Goal: Task Accomplishment & Management: Complete application form

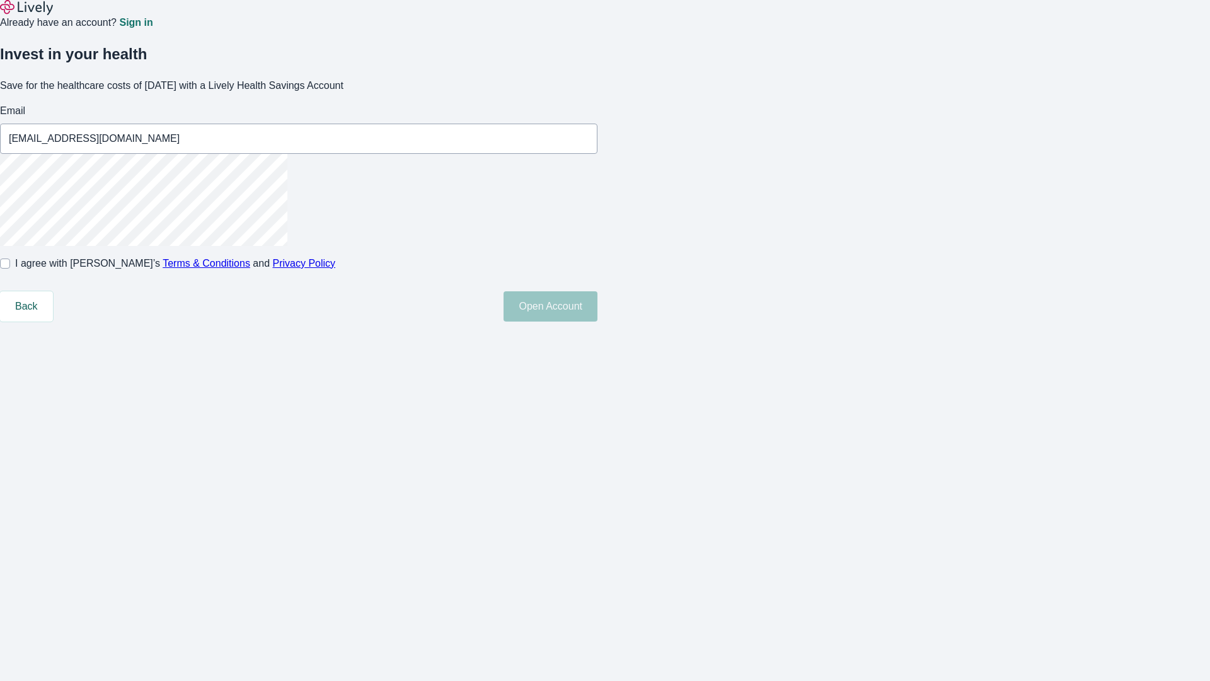
click at [10, 269] on input "I agree with Lively’s Terms & Conditions and Privacy Policy" at bounding box center [5, 263] width 10 height 10
checkbox input "true"
click at [598, 321] on button "Open Account" at bounding box center [551, 306] width 94 height 30
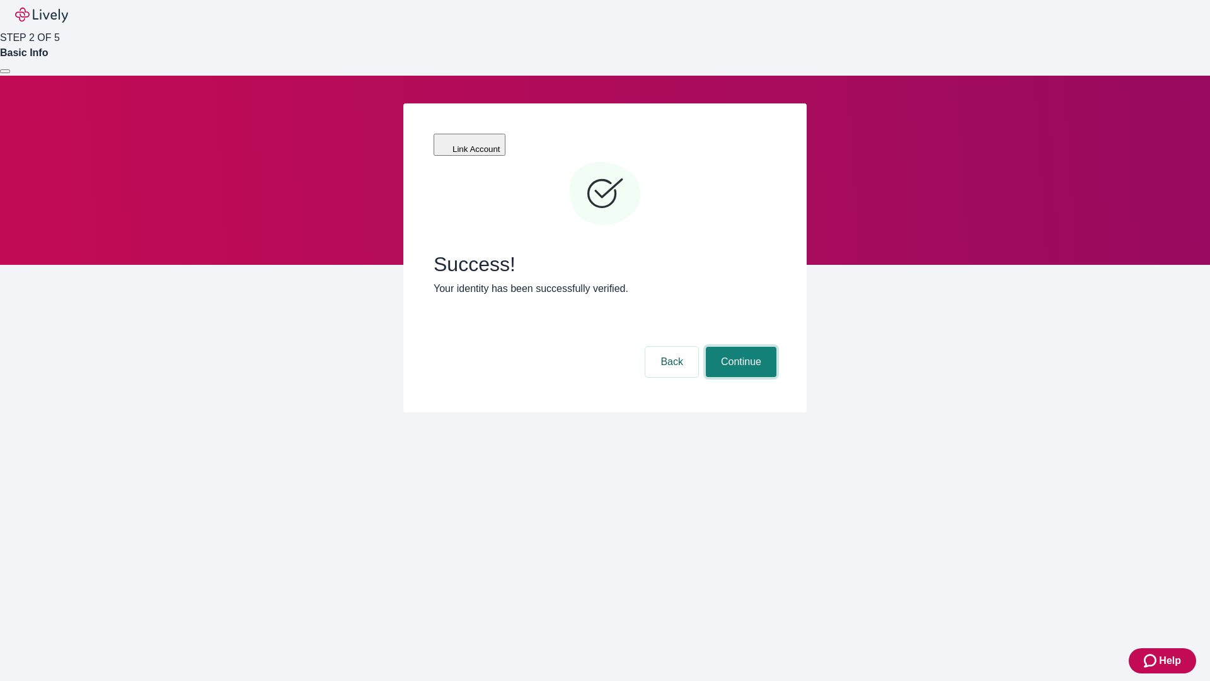
click at [739, 347] on button "Continue" at bounding box center [741, 362] width 71 height 30
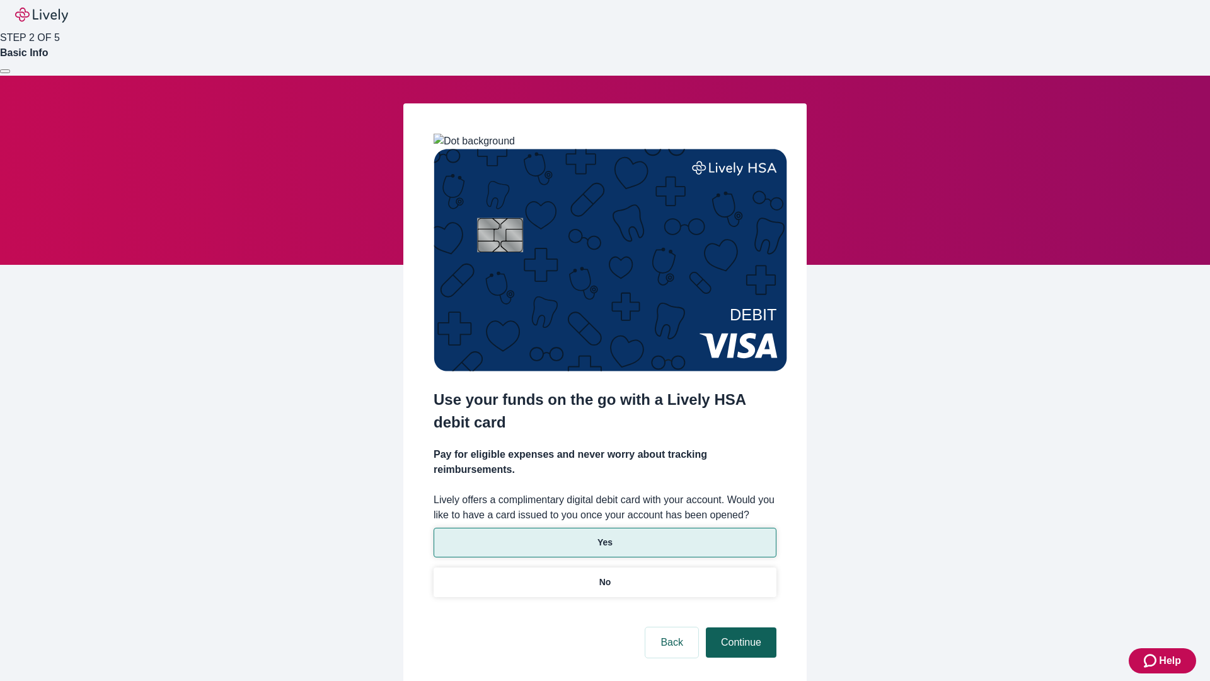
click at [604, 536] on p "Yes" at bounding box center [605, 542] width 15 height 13
click at [739, 627] on button "Continue" at bounding box center [741, 642] width 71 height 30
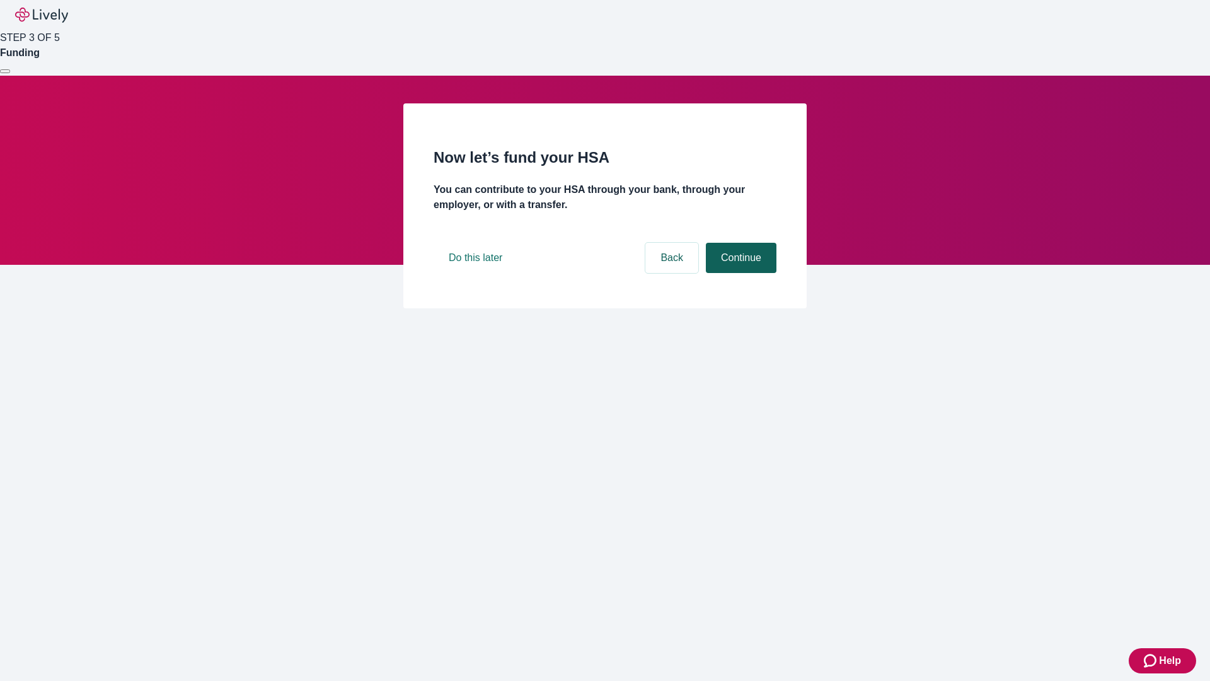
click at [739, 273] on button "Continue" at bounding box center [741, 258] width 71 height 30
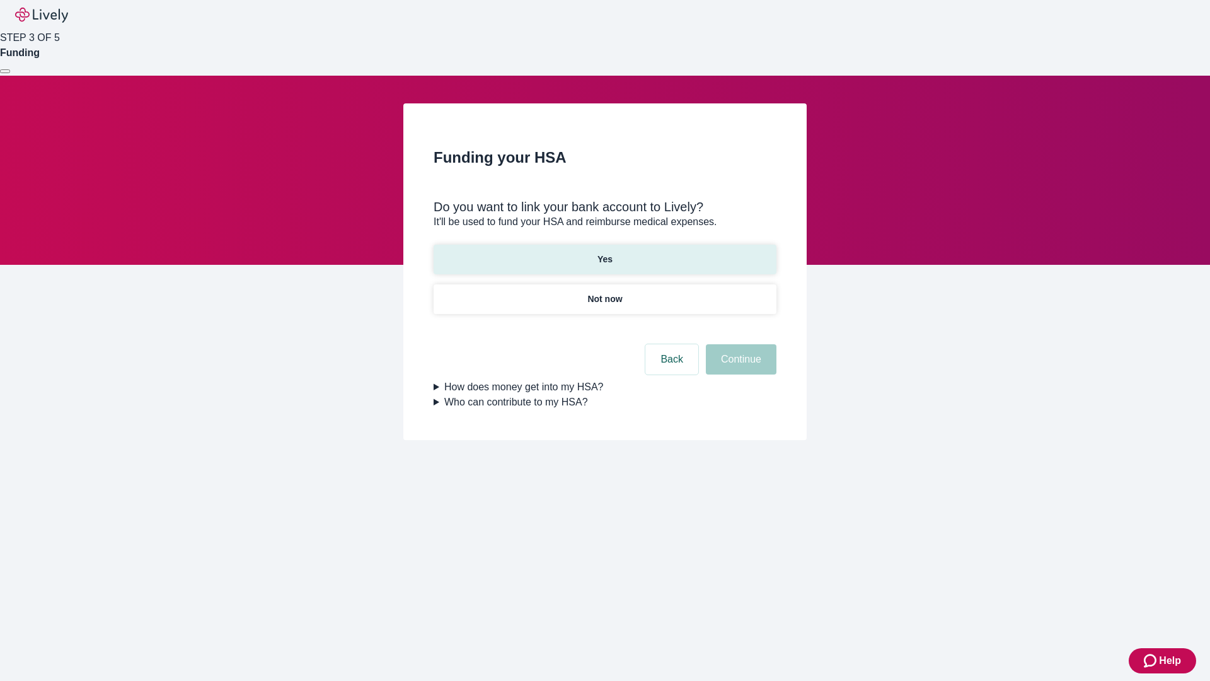
click at [604, 253] on p "Yes" at bounding box center [605, 259] width 15 height 13
click at [739, 344] on button "Continue" at bounding box center [741, 359] width 71 height 30
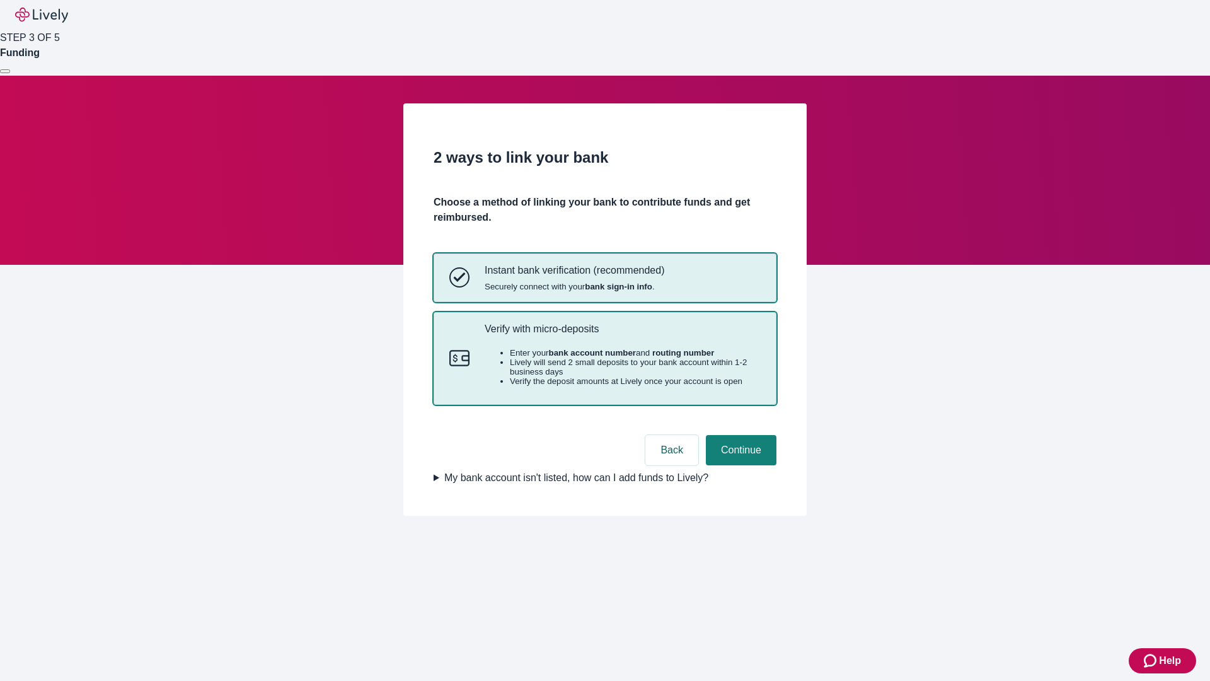
click at [622, 335] on p "Verify with micro-deposits" at bounding box center [623, 329] width 276 height 12
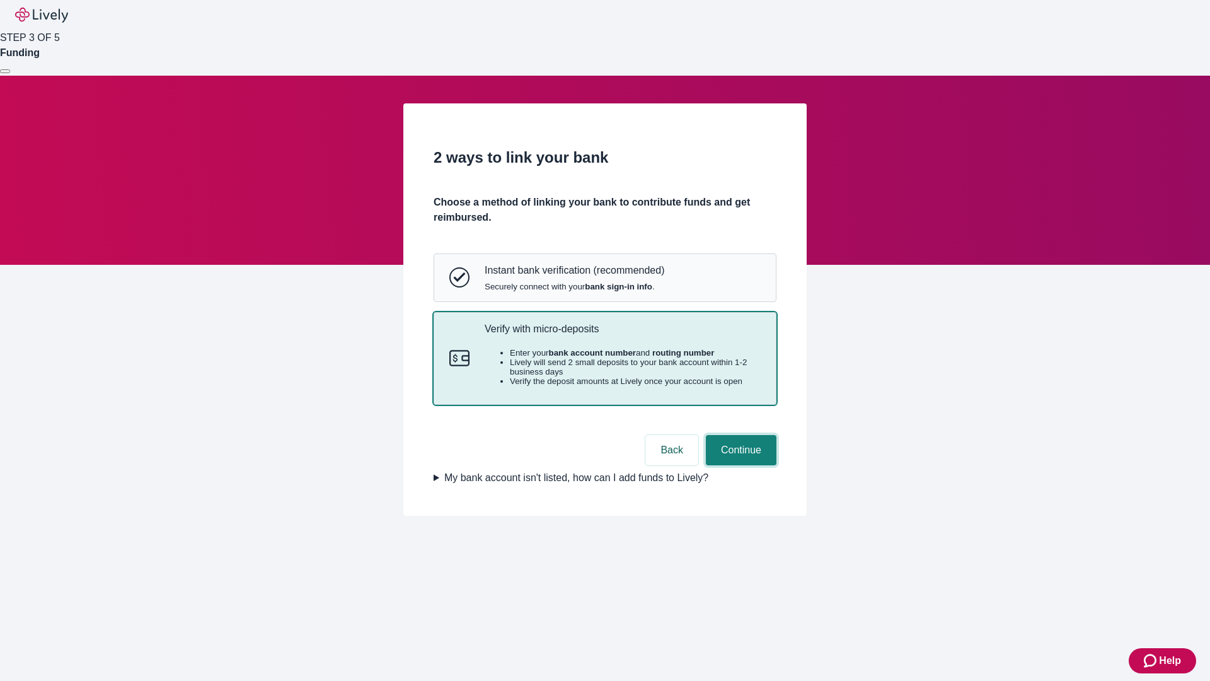
click at [739, 465] on button "Continue" at bounding box center [741, 450] width 71 height 30
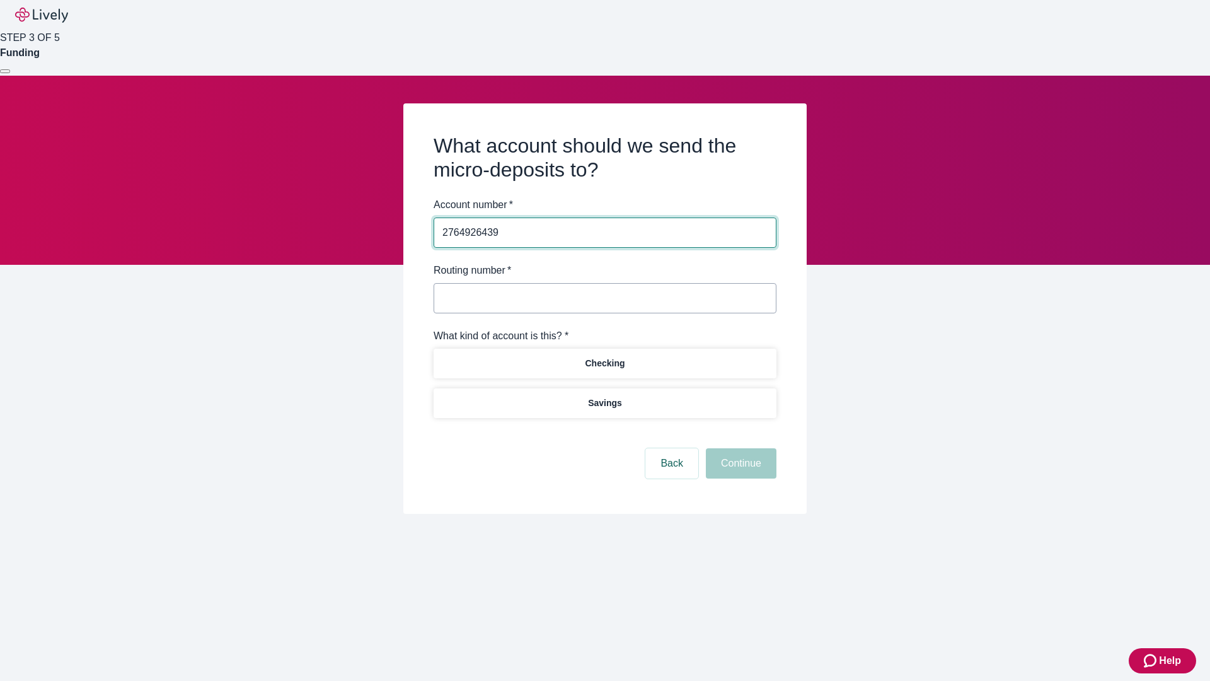
type input "2764926439"
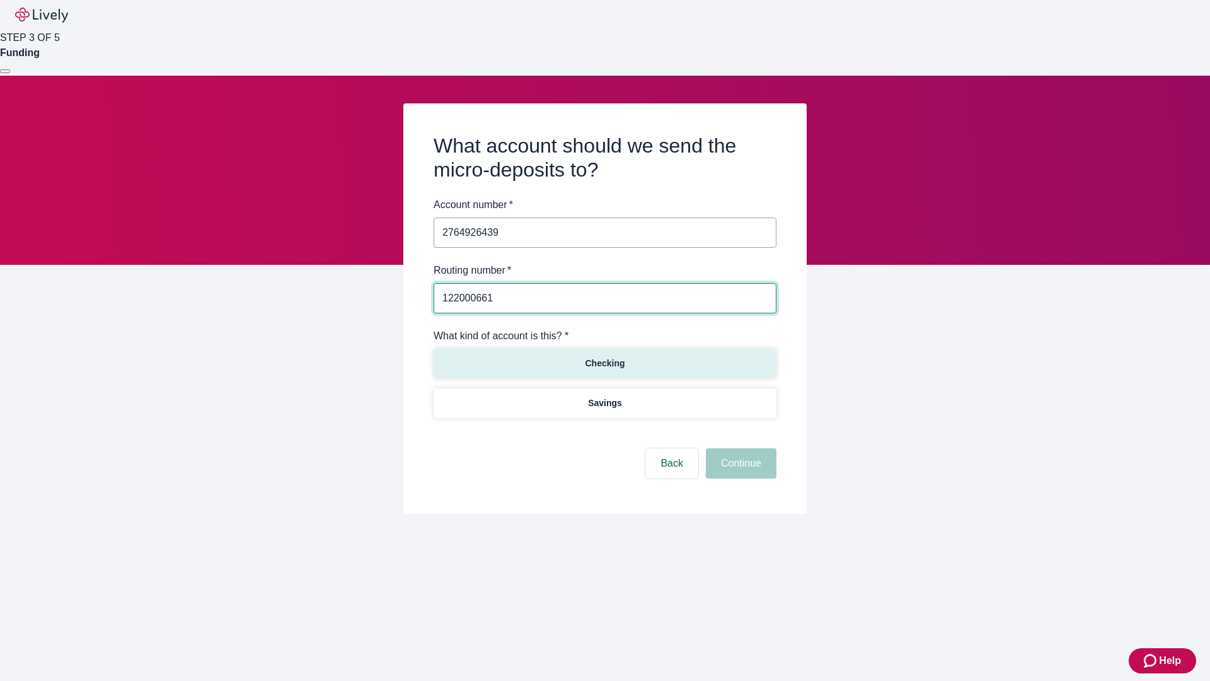
type input "122000661"
click at [604, 362] on p "Checking" at bounding box center [605, 363] width 40 height 13
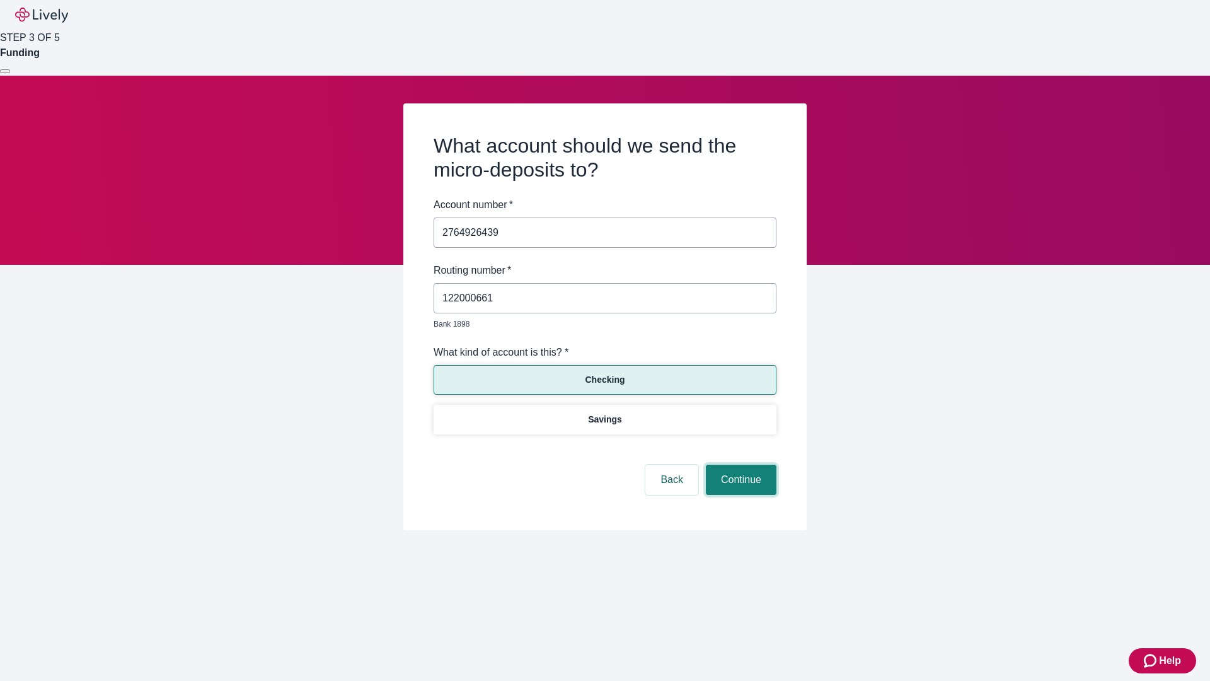
click at [739, 465] on button "Continue" at bounding box center [741, 480] width 71 height 30
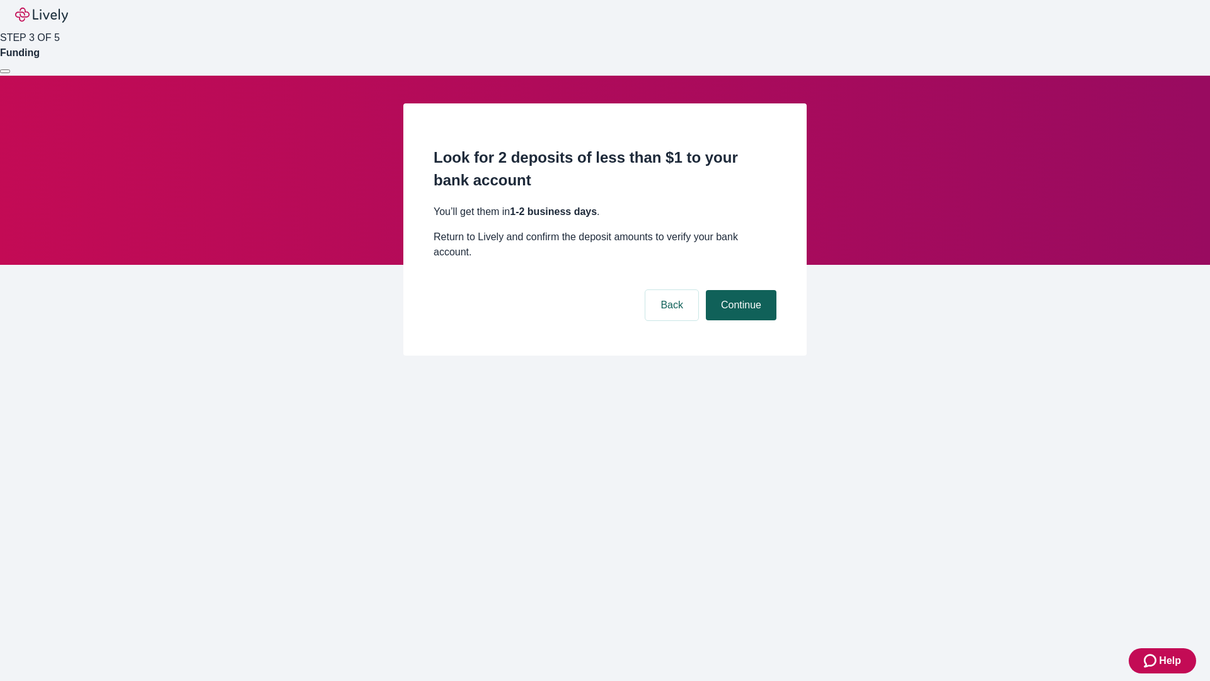
click at [739, 290] on button "Continue" at bounding box center [741, 305] width 71 height 30
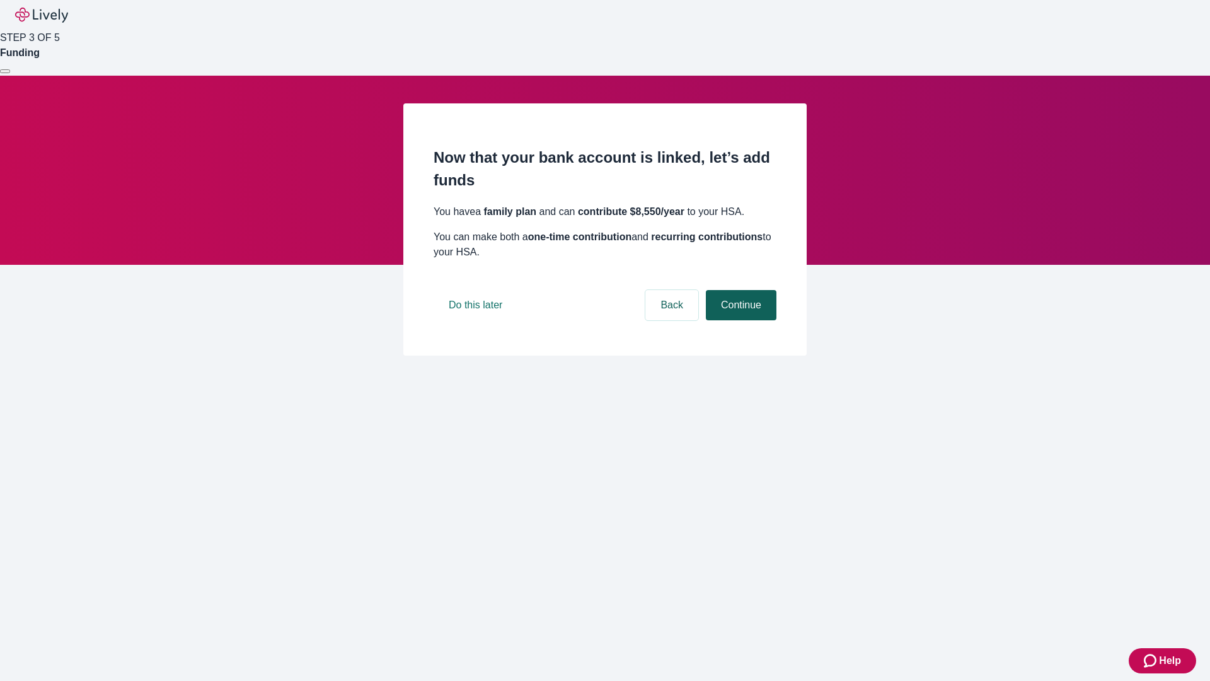
click at [739, 320] on button "Continue" at bounding box center [741, 305] width 71 height 30
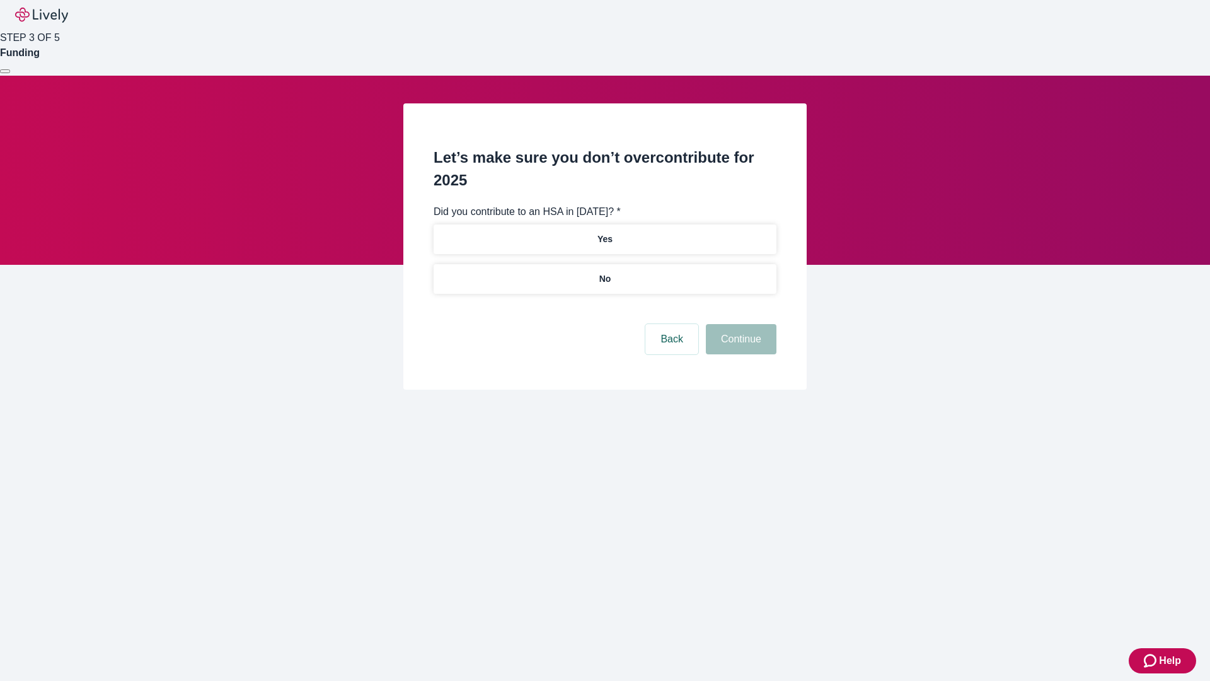
click at [604, 272] on p "No" at bounding box center [605, 278] width 12 height 13
click at [739, 324] on button "Continue" at bounding box center [741, 339] width 71 height 30
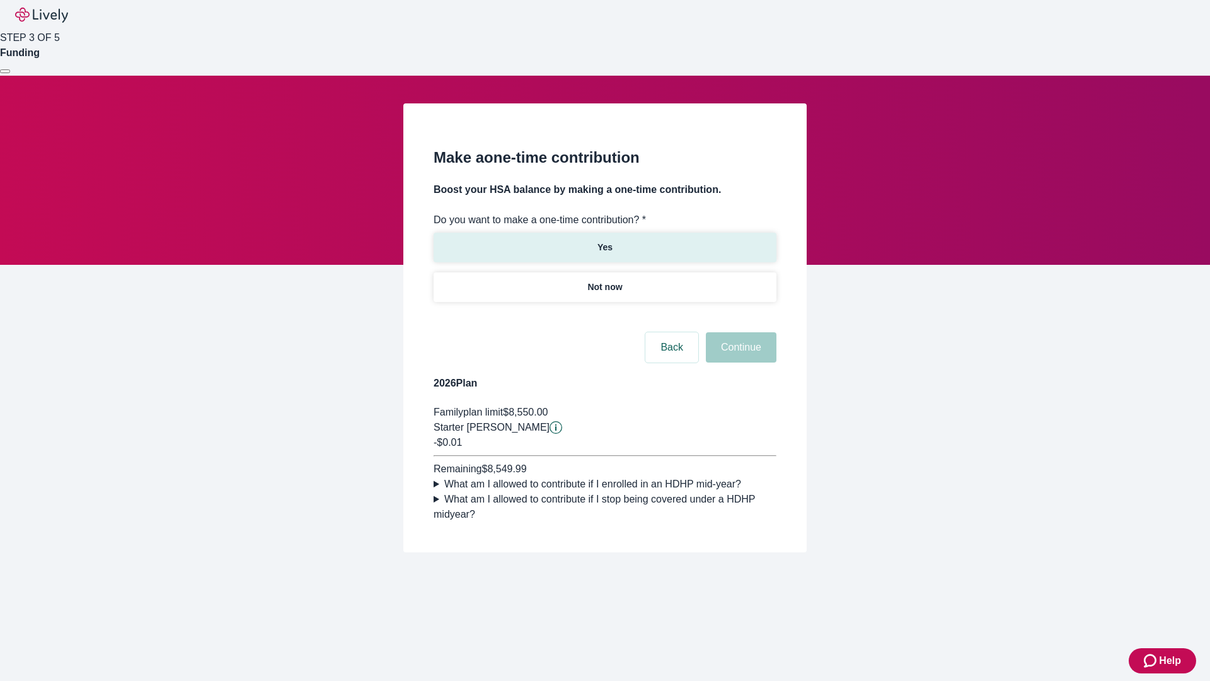
click at [604, 241] on p "Yes" at bounding box center [605, 247] width 15 height 13
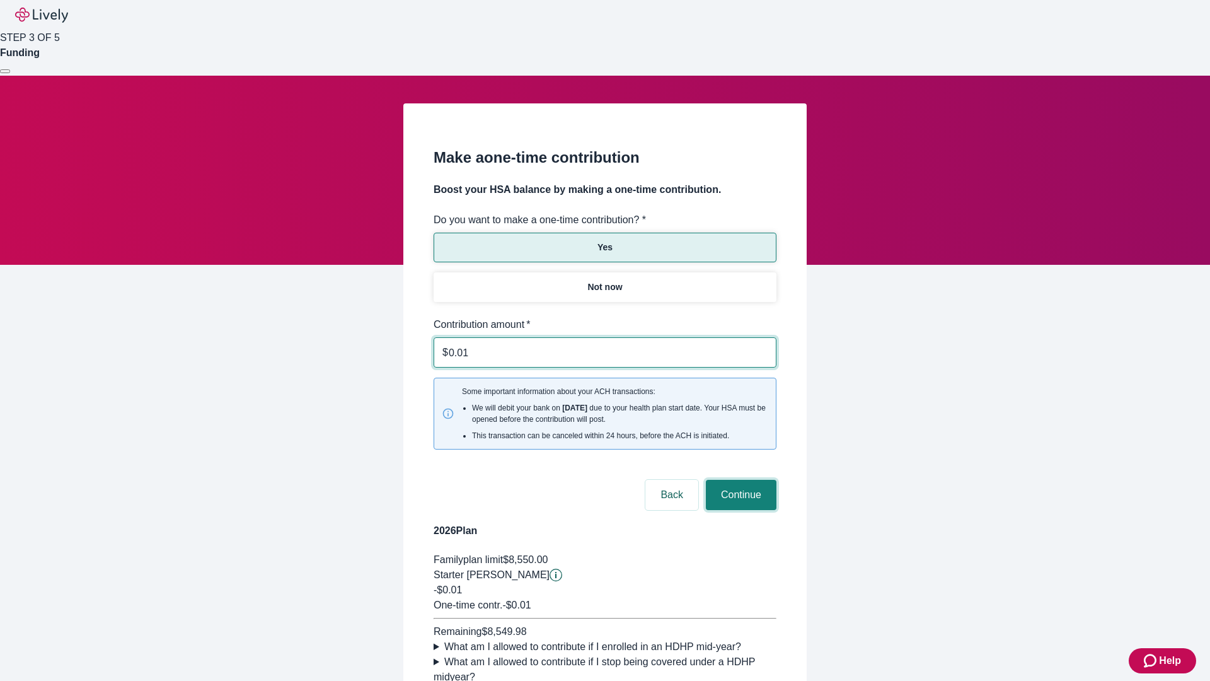
click at [739, 480] on button "Continue" at bounding box center [741, 495] width 71 height 30
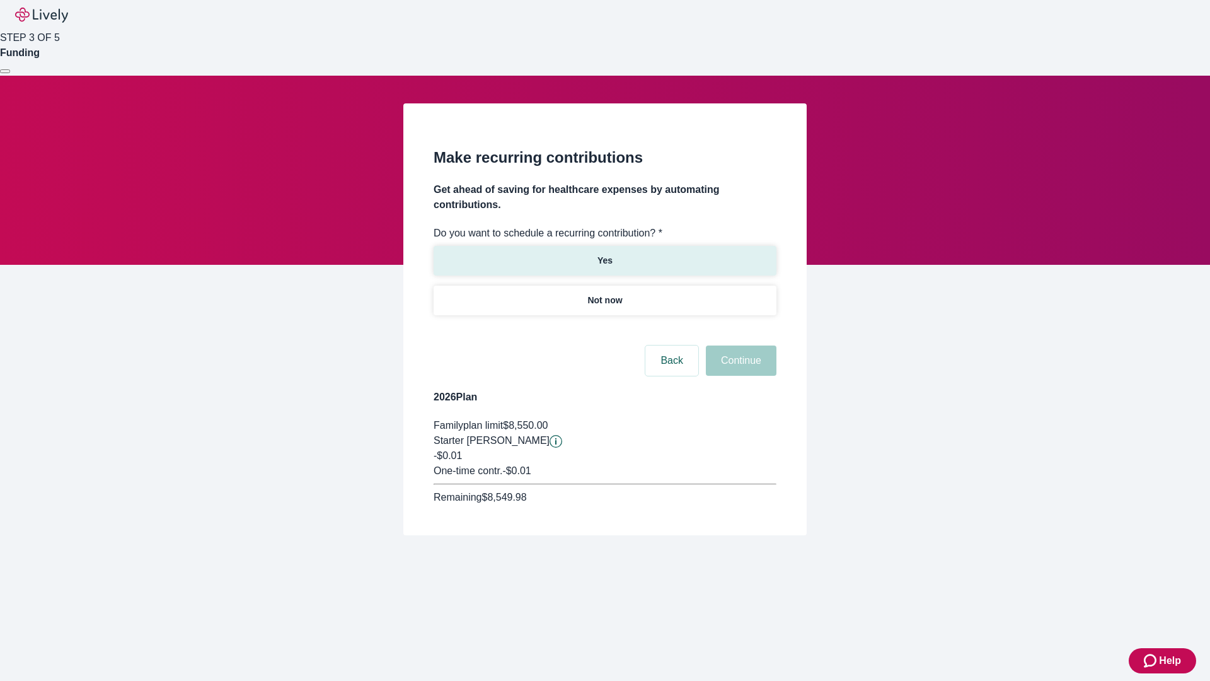
click at [604, 254] on p "Yes" at bounding box center [605, 260] width 15 height 13
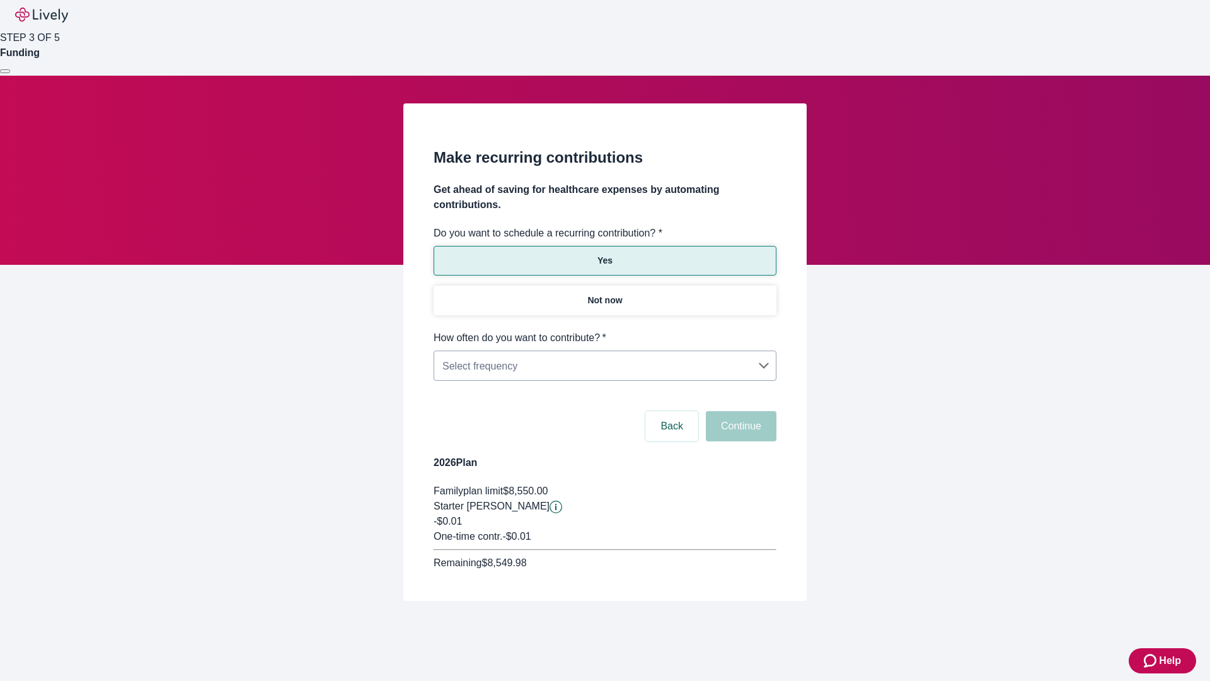
click at [604, 330] on body "Help STEP 3 OF 5 Funding Make recurring contributions Get ahead of saving for h…" at bounding box center [605, 330] width 1210 height 661
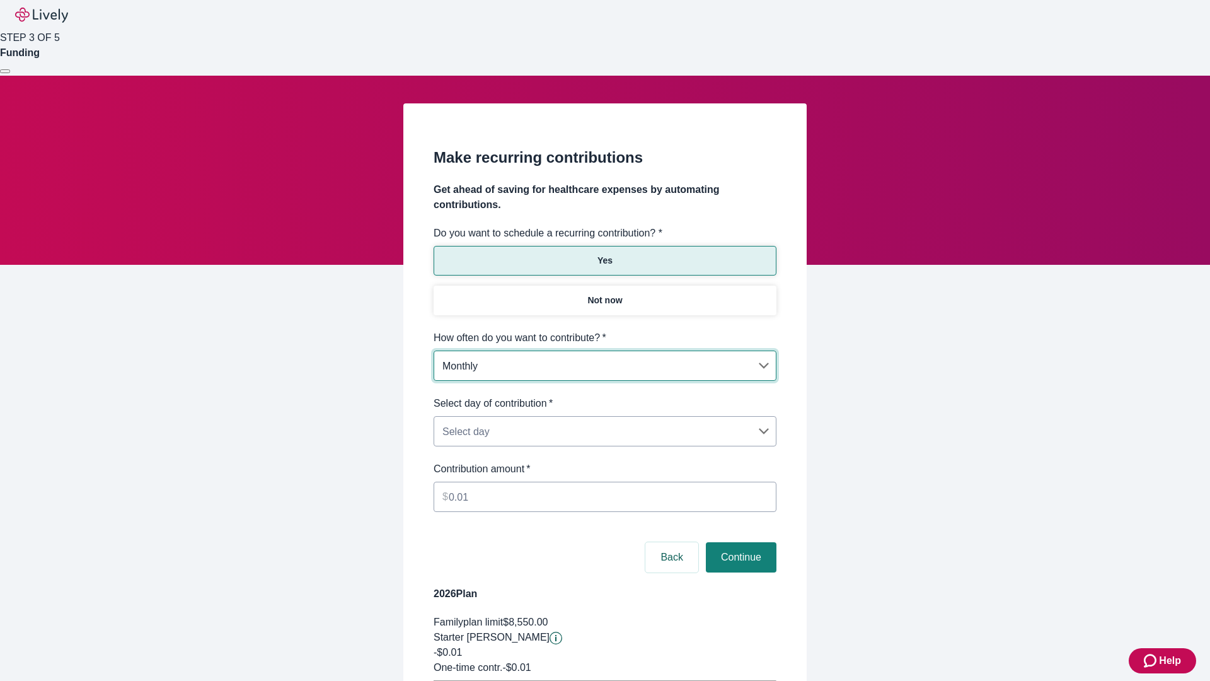
type input "Monthly"
click at [604, 396] on body "Help STEP 3 OF 5 Funding Make recurring contributions Get ahead of saving for h…" at bounding box center [605, 396] width 1210 height 792
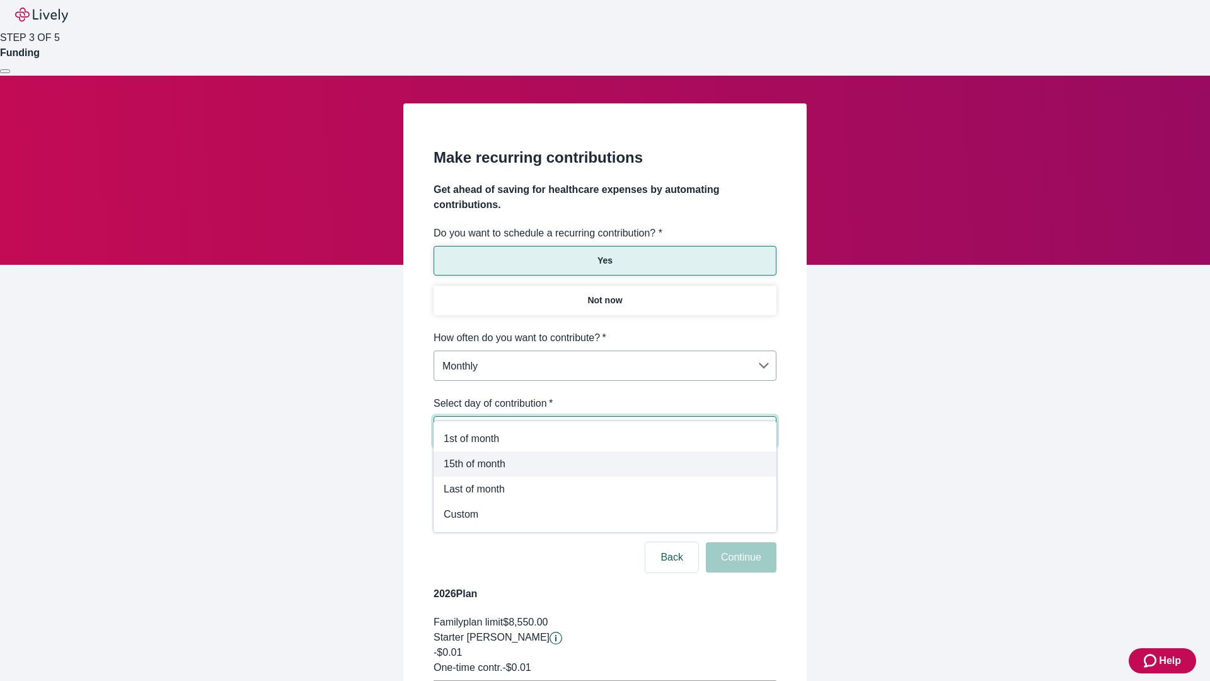
click at [605, 464] on span "15th of month" at bounding box center [605, 463] width 323 height 15
type input "Monthly15th"
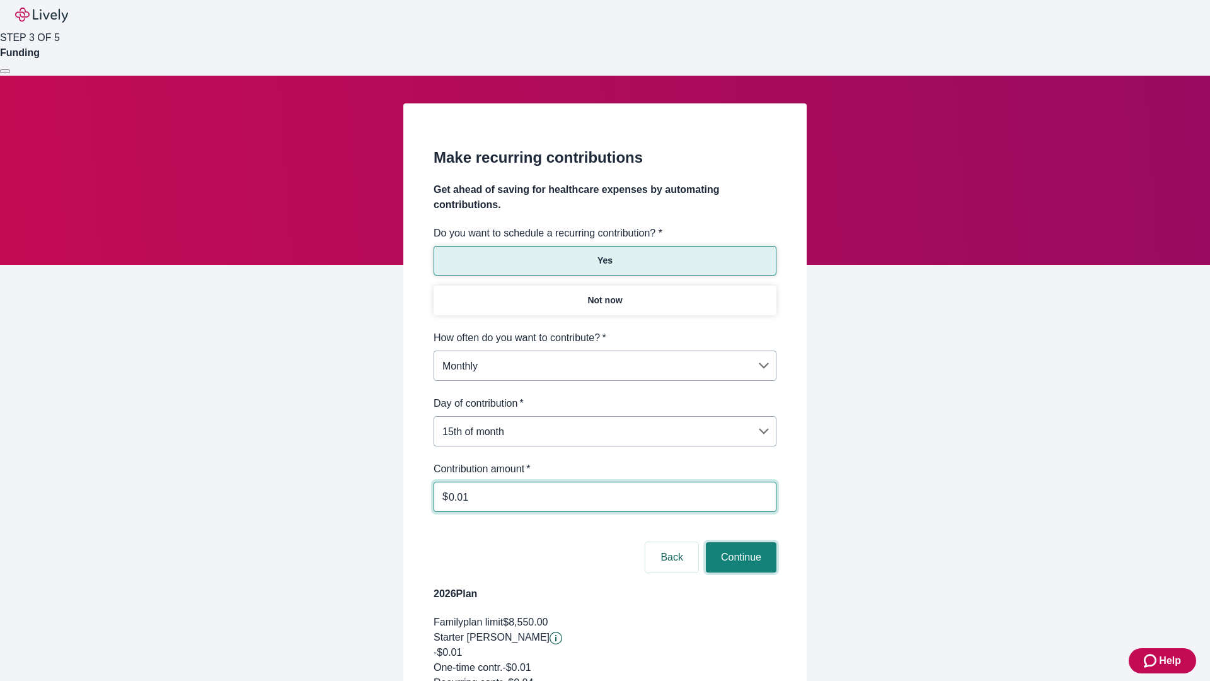
click at [739, 542] on button "Continue" at bounding box center [741, 557] width 71 height 30
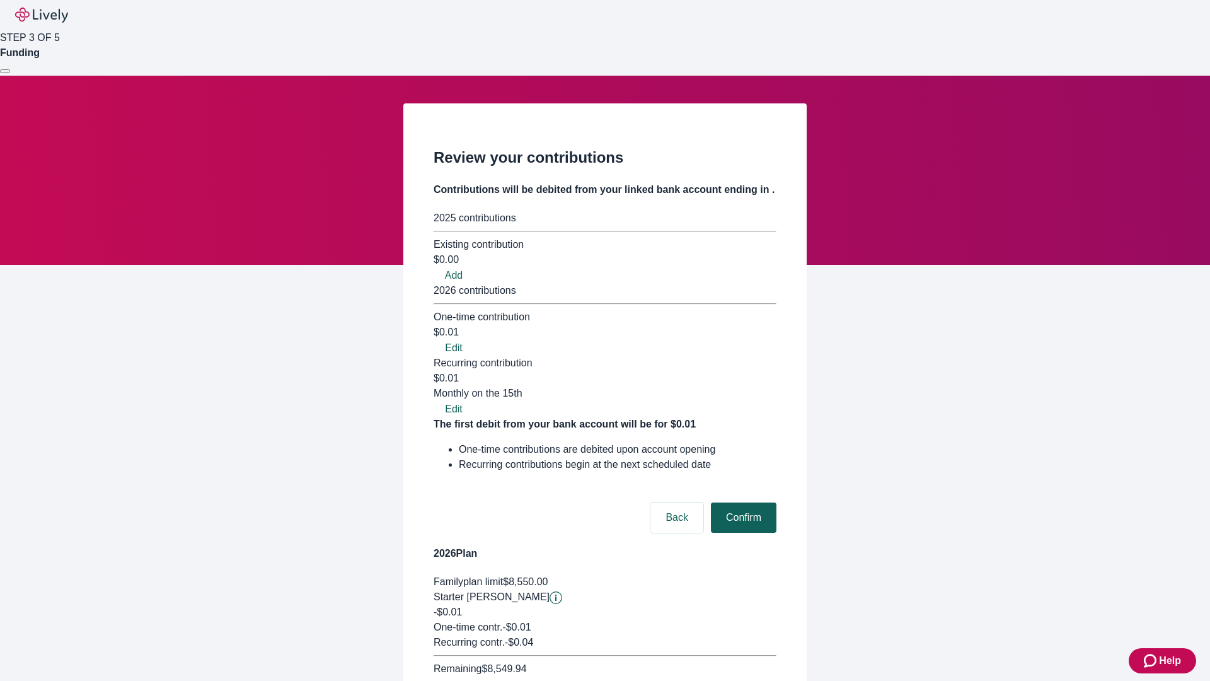
click at [742, 502] on button "Confirm" at bounding box center [744, 517] width 66 height 30
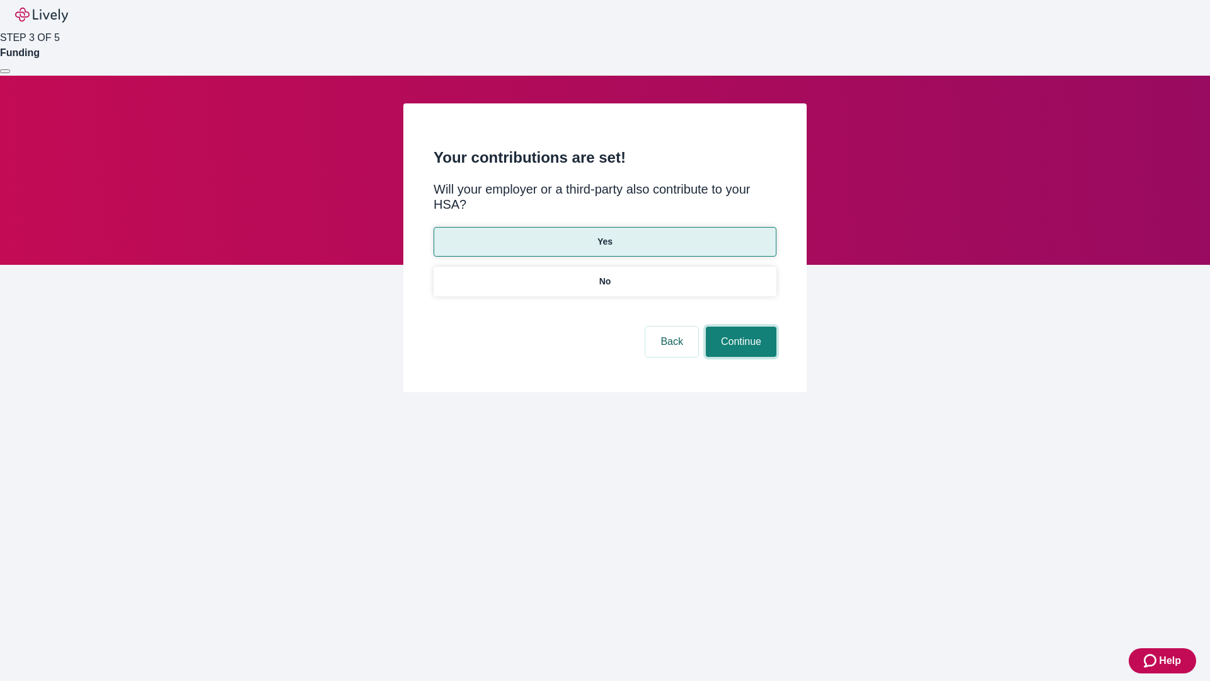
click at [739, 326] on button "Continue" at bounding box center [741, 341] width 71 height 30
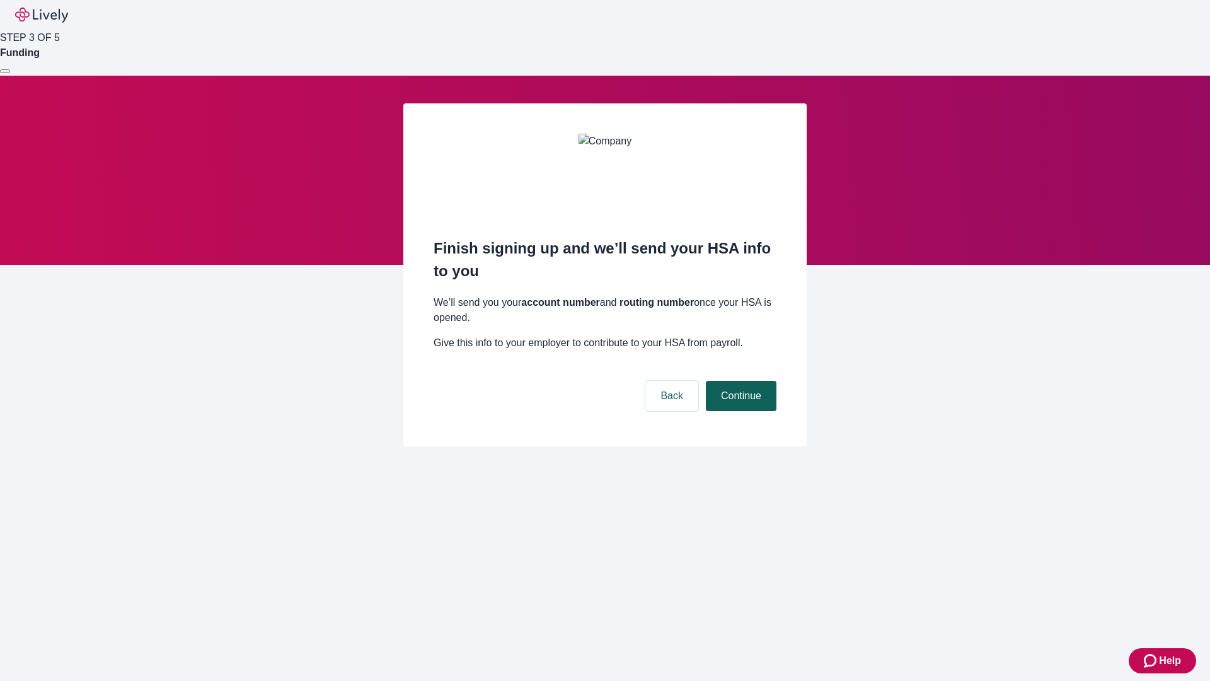
click at [739, 381] on button "Continue" at bounding box center [741, 396] width 71 height 30
